Goal: Navigation & Orientation: Find specific page/section

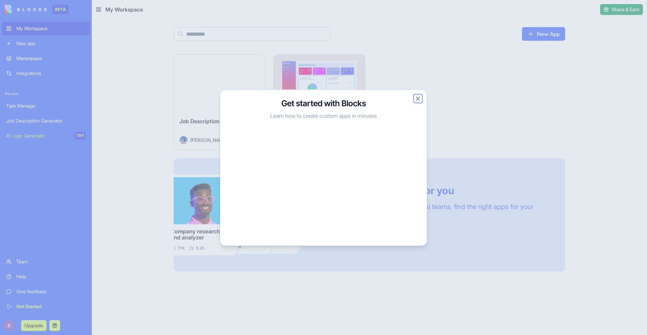
click at [419, 100] on button "Close" at bounding box center [417, 98] width 7 height 7
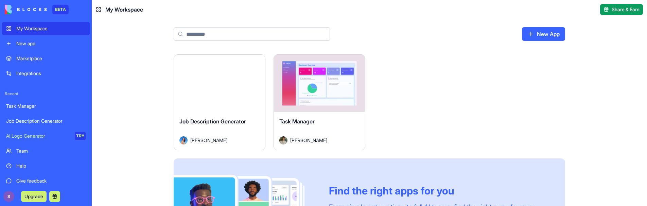
click at [106, 154] on div "Launch Job Description Generator Jessica Cohen Launch Task Manager Don Neumark …" at bounding box center [369, 129] width 555 height 151
click at [39, 49] on link "New app" at bounding box center [46, 44] width 88 height 14
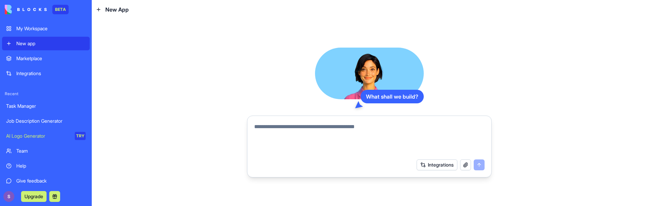
click at [39, 59] on div "Marketplace" at bounding box center [50, 58] width 69 height 7
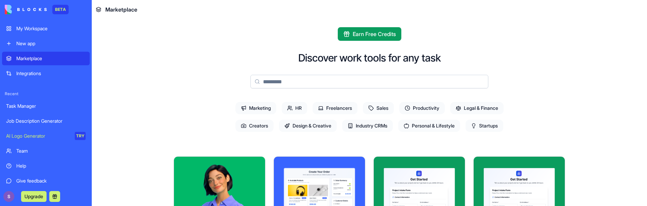
click at [54, 179] on div "Give feedback" at bounding box center [50, 180] width 69 height 7
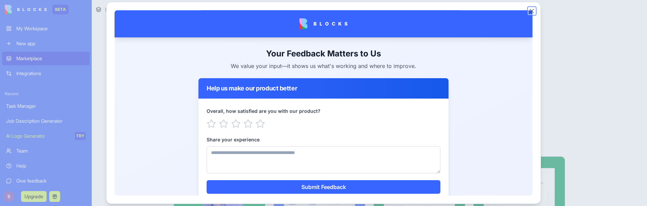
click at [529, 11] on button "Close" at bounding box center [531, 10] width 7 height 7
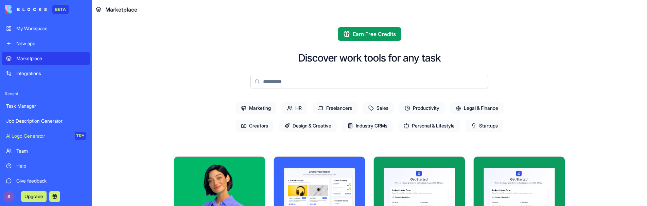
click at [372, 81] on input at bounding box center [369, 82] width 238 height 14
click at [146, 117] on main "Earn Free Credits Discover work tools for any task Marketing HR Freelancers Sal…" at bounding box center [369, 112] width 555 height 187
